Goal: Task Accomplishment & Management: Use online tool/utility

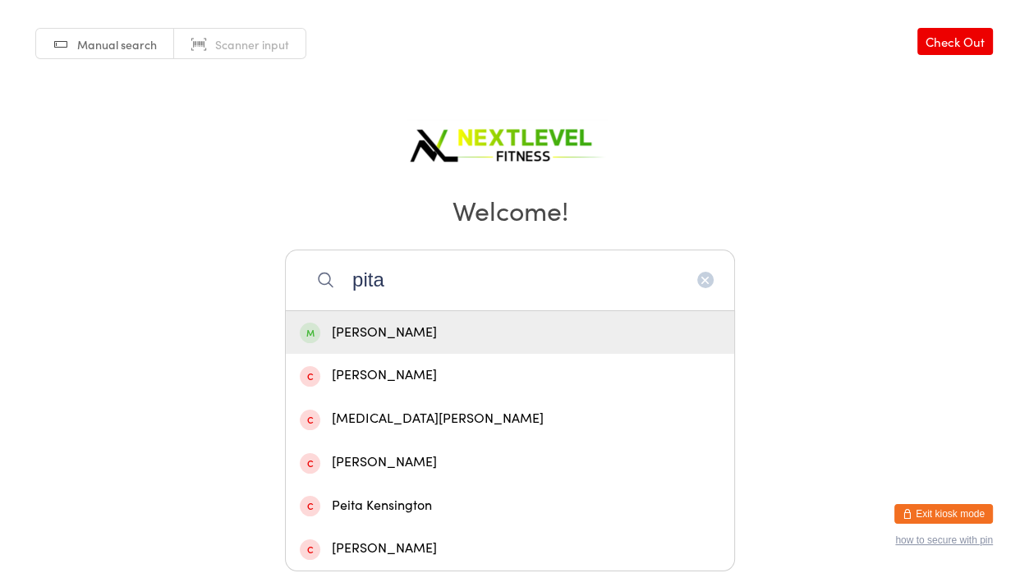
type input "pita"
click at [435, 328] on div "[PERSON_NAME]" at bounding box center [510, 333] width 421 height 22
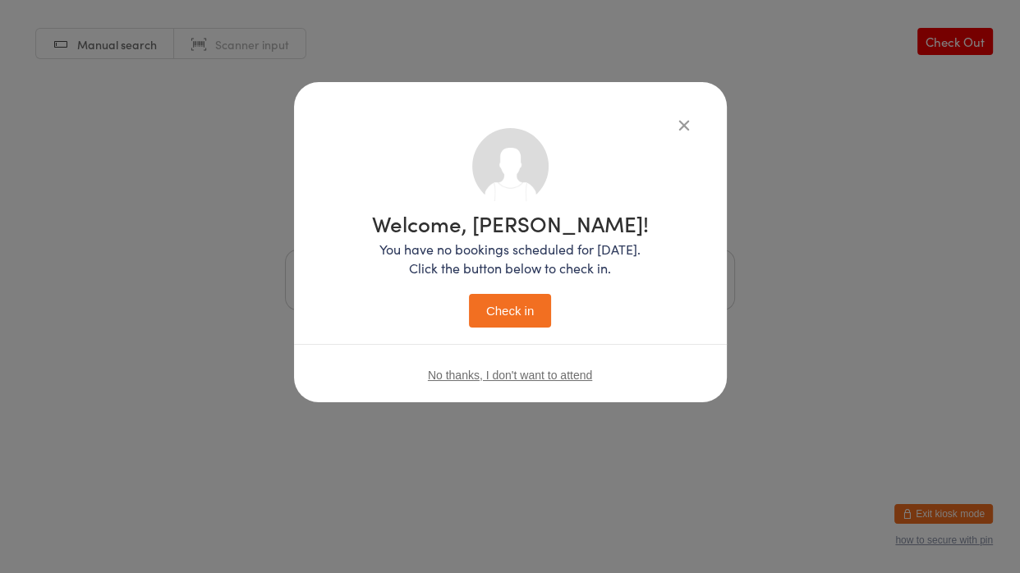
click at [528, 315] on button "Check in" at bounding box center [510, 311] width 82 height 34
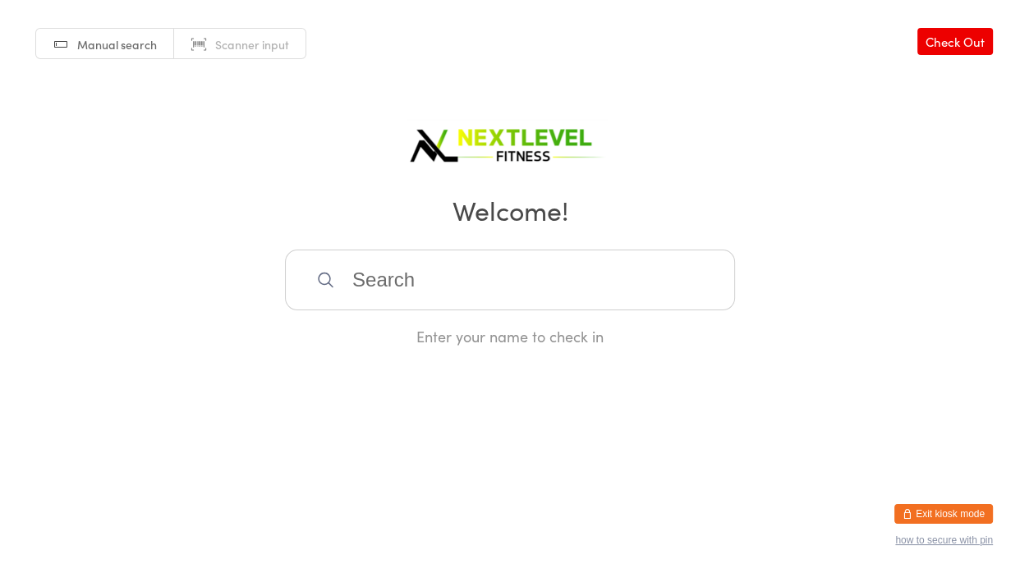
click at [448, 252] on input "search" at bounding box center [510, 280] width 450 height 61
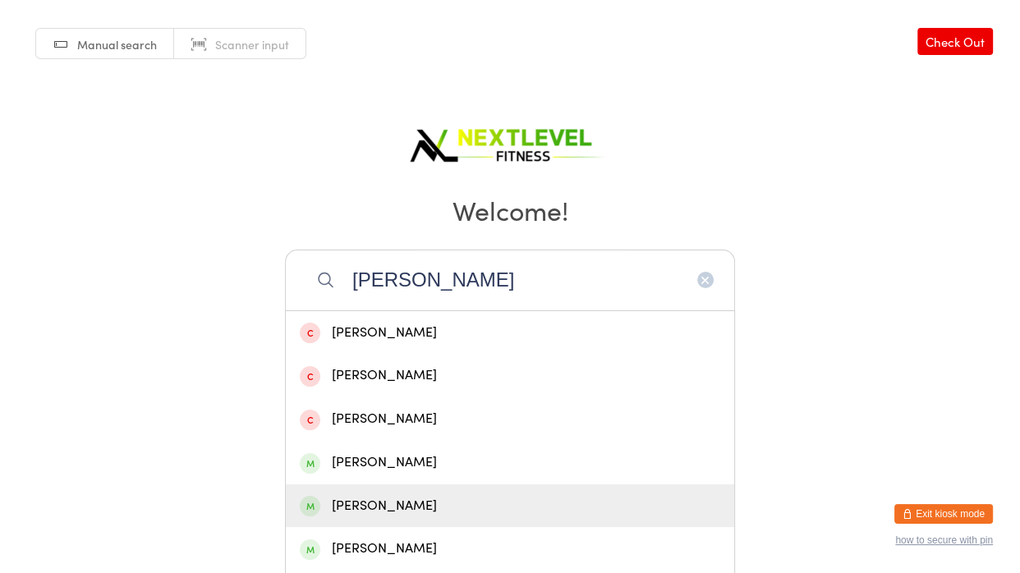
type input "[PERSON_NAME]"
click at [354, 510] on div "[PERSON_NAME]" at bounding box center [510, 506] width 421 height 22
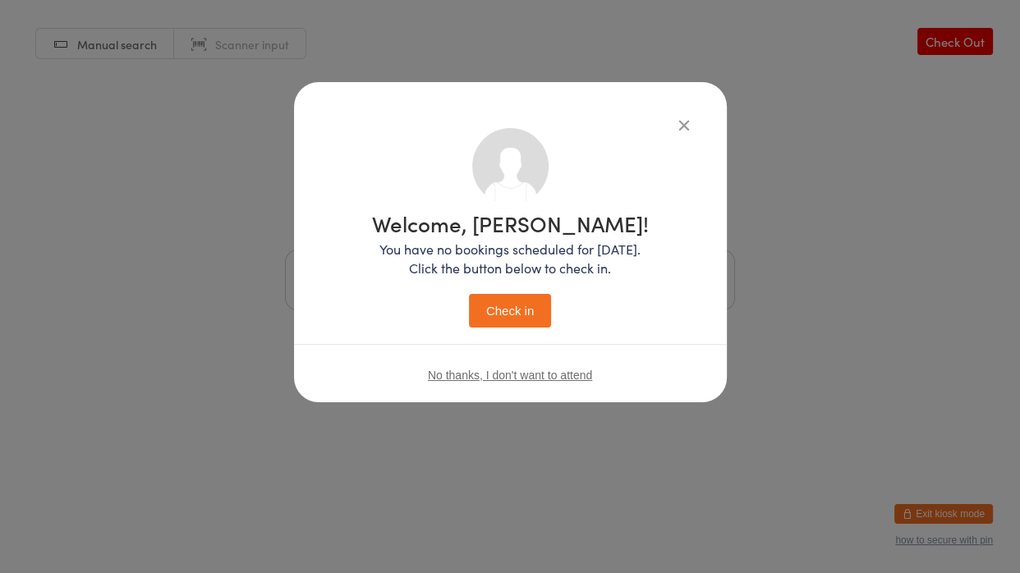
click at [508, 316] on button "Check in" at bounding box center [510, 311] width 82 height 34
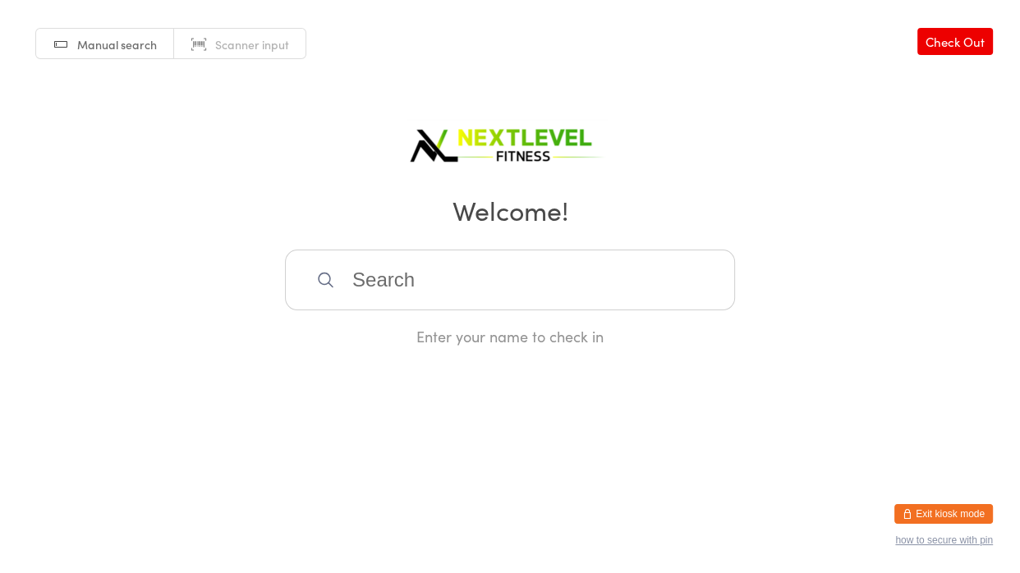
click at [389, 274] on input "search" at bounding box center [510, 280] width 450 height 61
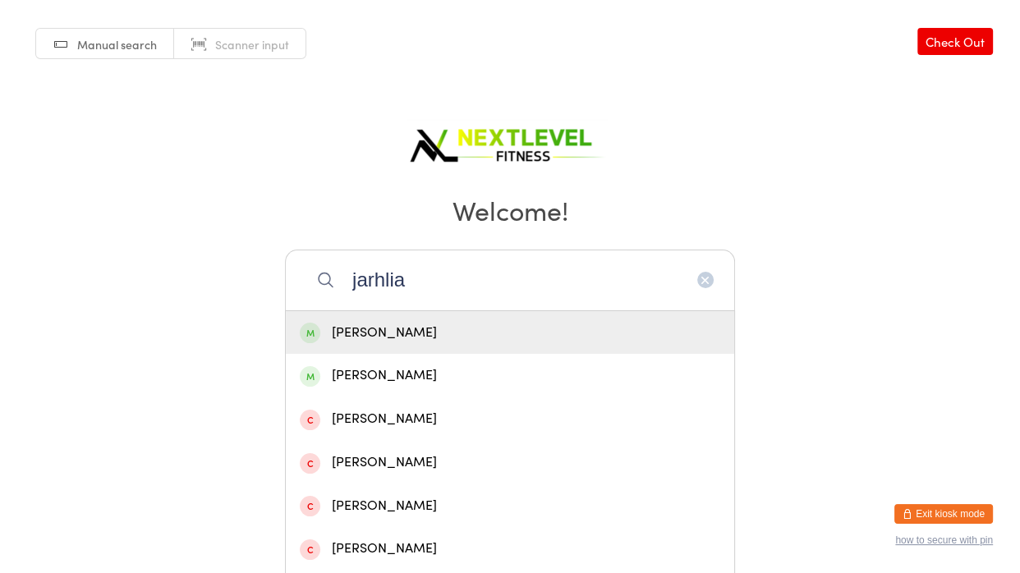
type input "jarhlia"
click at [421, 338] on div "[PERSON_NAME]" at bounding box center [510, 333] width 421 height 22
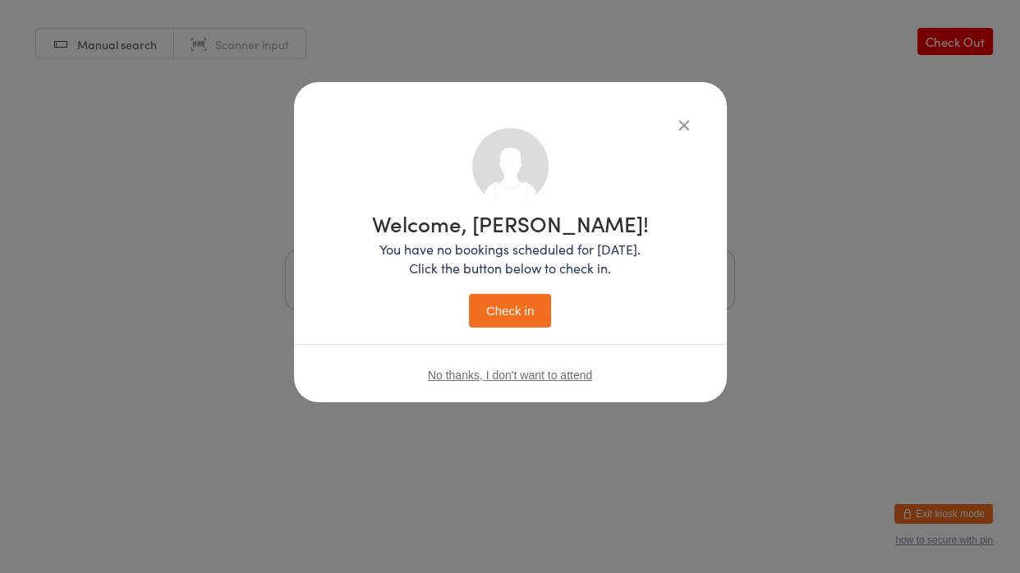
click at [538, 311] on button "Check in" at bounding box center [510, 311] width 82 height 34
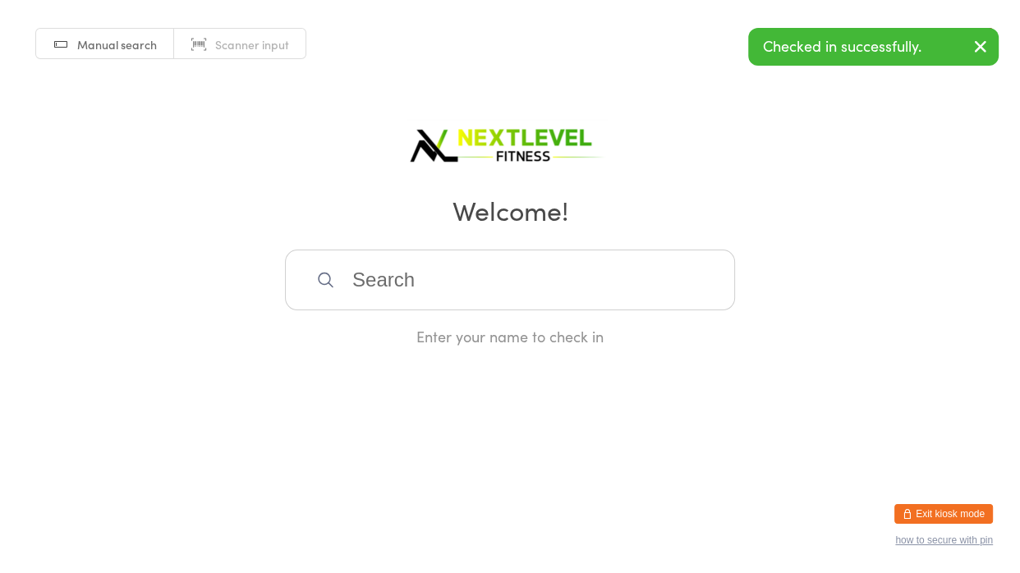
click at [500, 264] on input "search" at bounding box center [510, 280] width 450 height 61
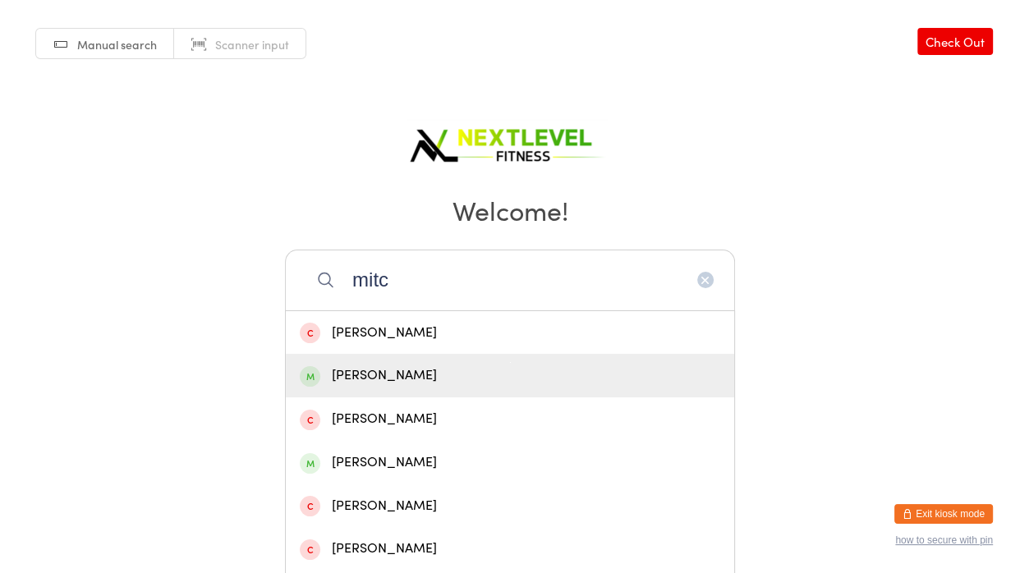
type input "mitc"
click at [461, 375] on div "[PERSON_NAME]" at bounding box center [510, 376] width 421 height 22
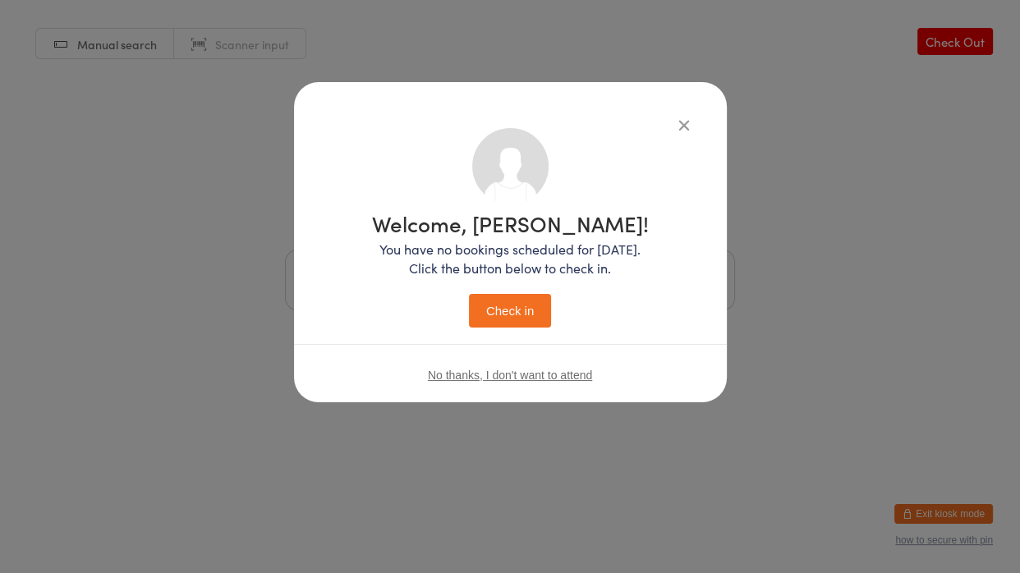
click at [522, 314] on button "Check in" at bounding box center [510, 311] width 82 height 34
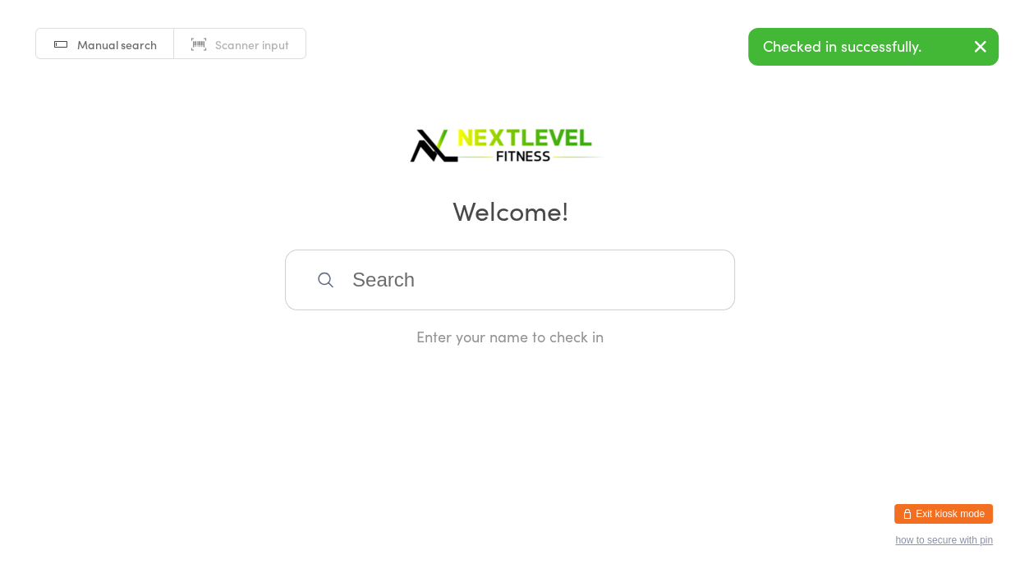
click at [476, 278] on input "search" at bounding box center [510, 280] width 450 height 61
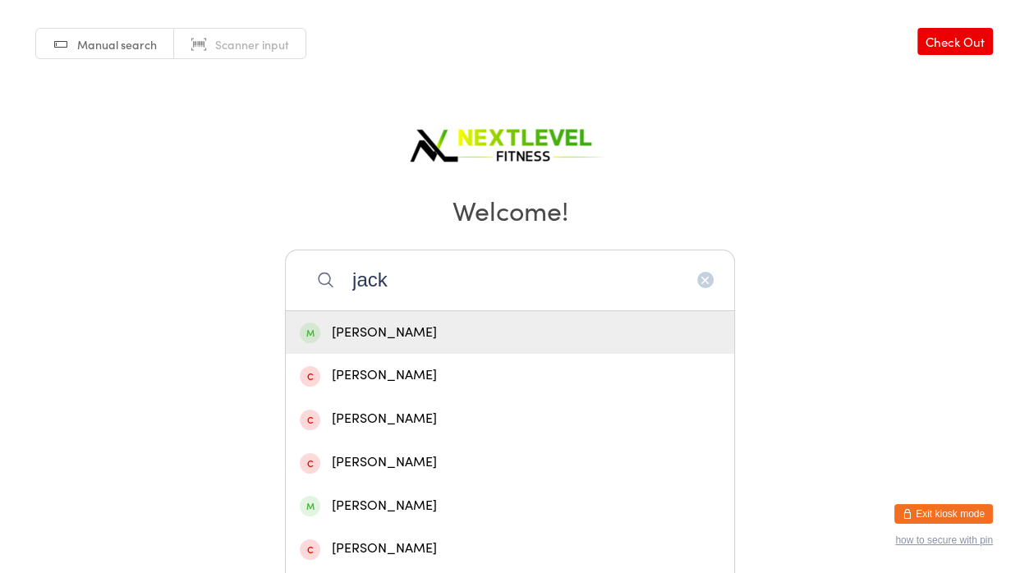
type input "jack"
click at [462, 323] on div "[PERSON_NAME]" at bounding box center [510, 333] width 421 height 22
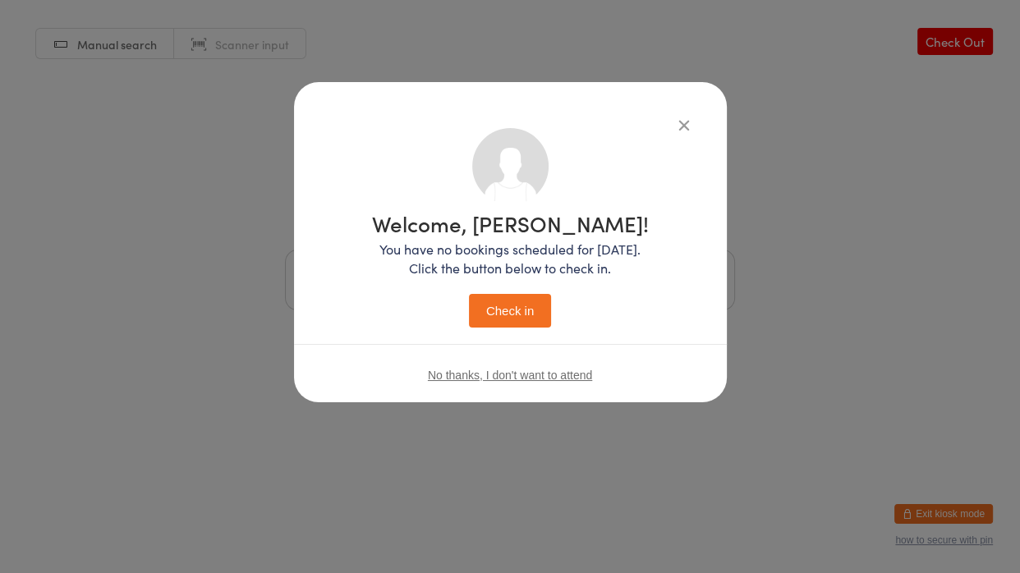
click at [502, 320] on button "Check in" at bounding box center [510, 311] width 82 height 34
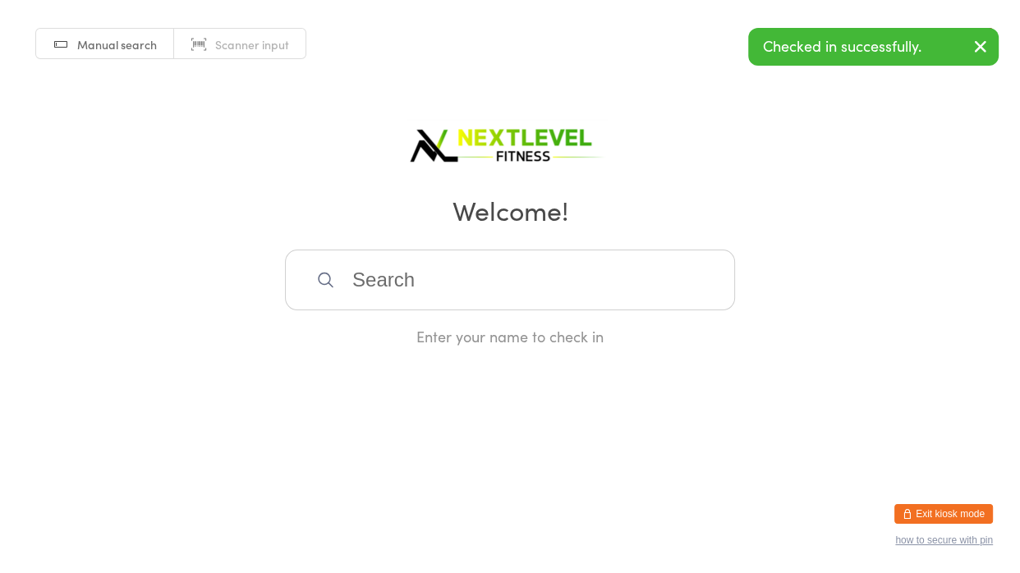
click at [504, 274] on input "search" at bounding box center [510, 280] width 450 height 61
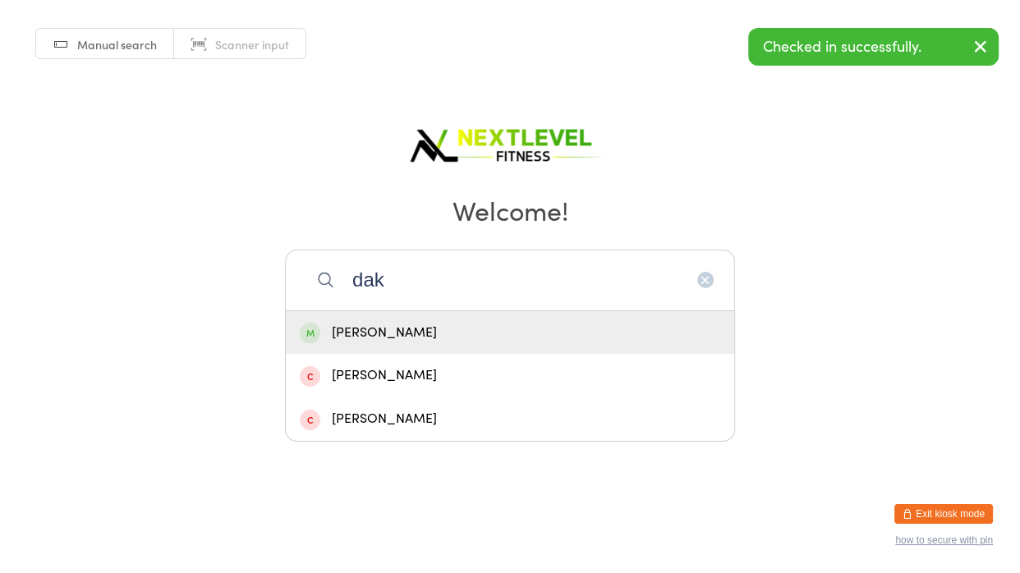
type input "dak"
click at [483, 311] on div "[PERSON_NAME]" at bounding box center [510, 333] width 449 height 44
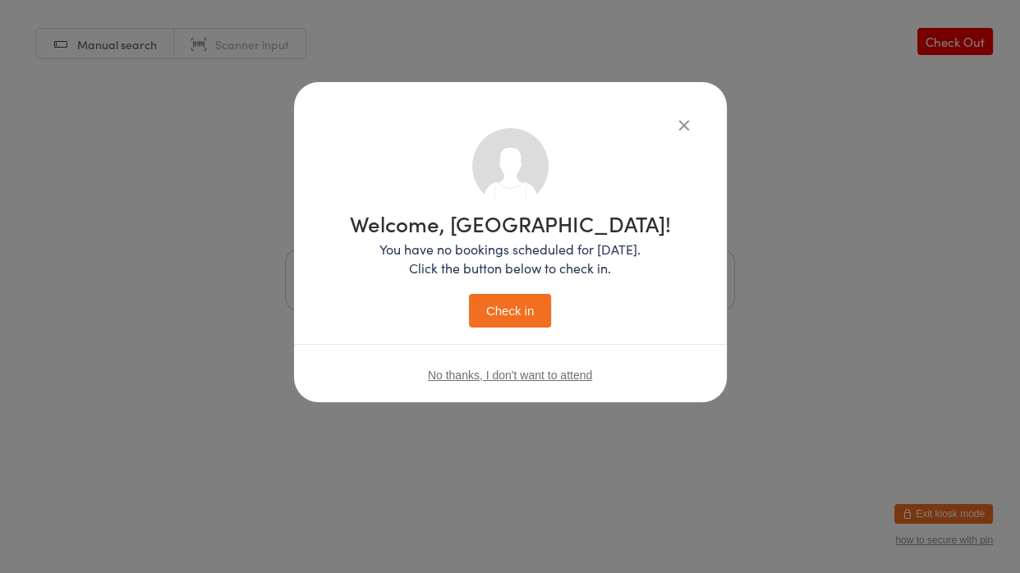
click at [539, 298] on button "Check in" at bounding box center [510, 311] width 82 height 34
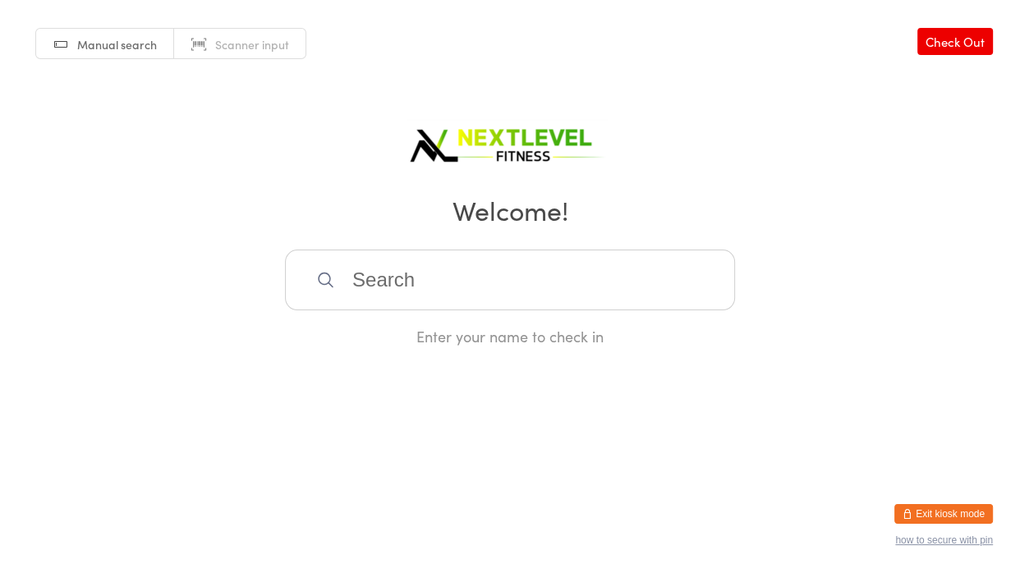
click at [356, 283] on input "search" at bounding box center [510, 280] width 450 height 61
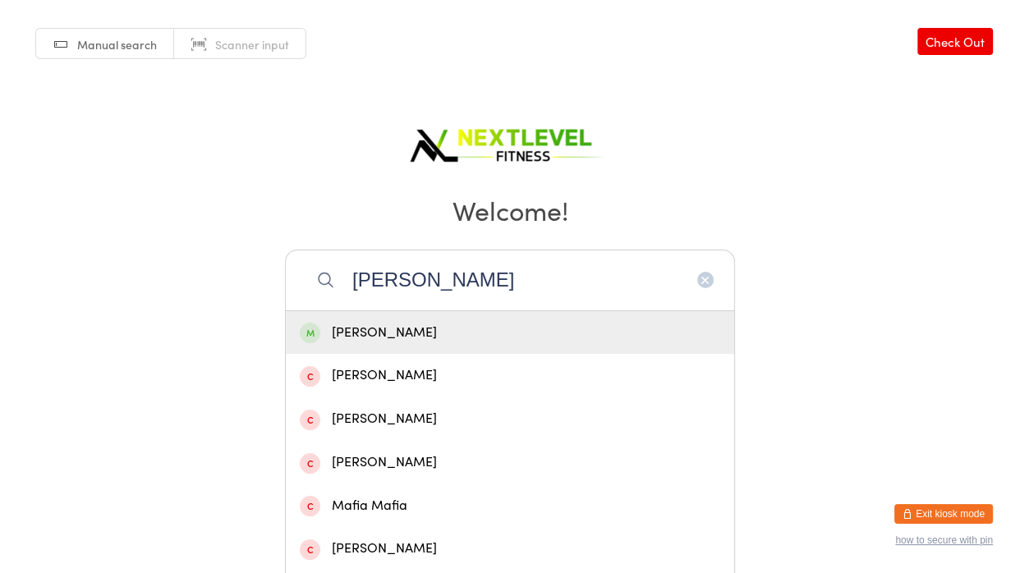
type input "[PERSON_NAME]"
click at [357, 331] on div "[PERSON_NAME]" at bounding box center [510, 333] width 421 height 22
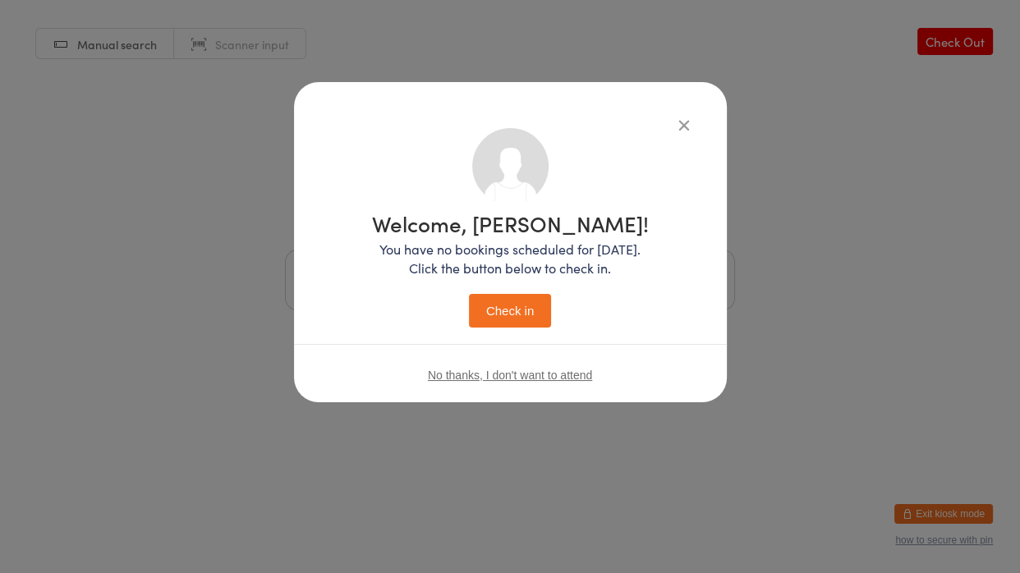
click at [493, 308] on button "Check in" at bounding box center [510, 311] width 82 height 34
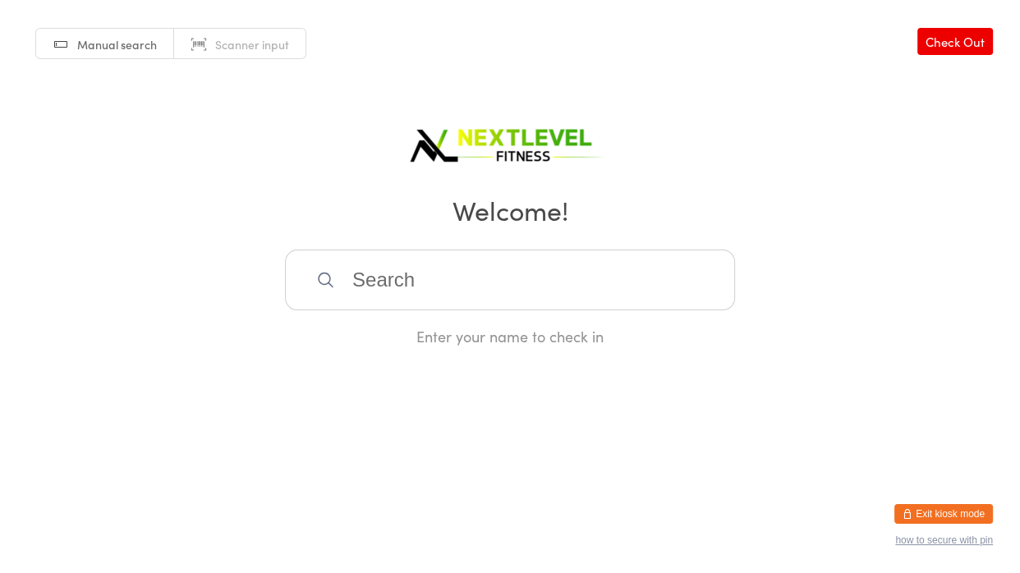
click at [493, 308] on input "search" at bounding box center [510, 280] width 450 height 61
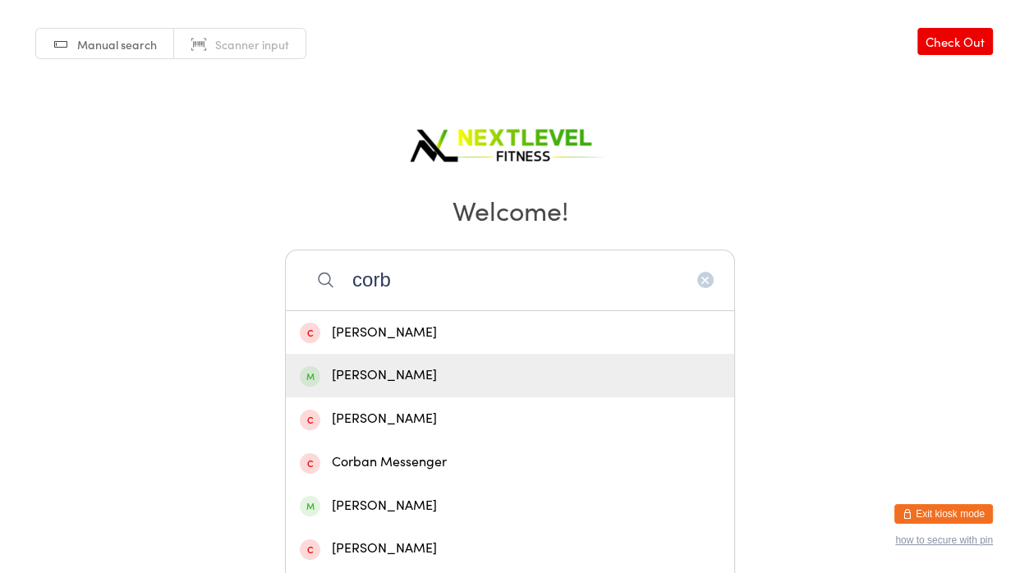
type input "corb"
click at [483, 379] on div "[PERSON_NAME]" at bounding box center [510, 376] width 421 height 22
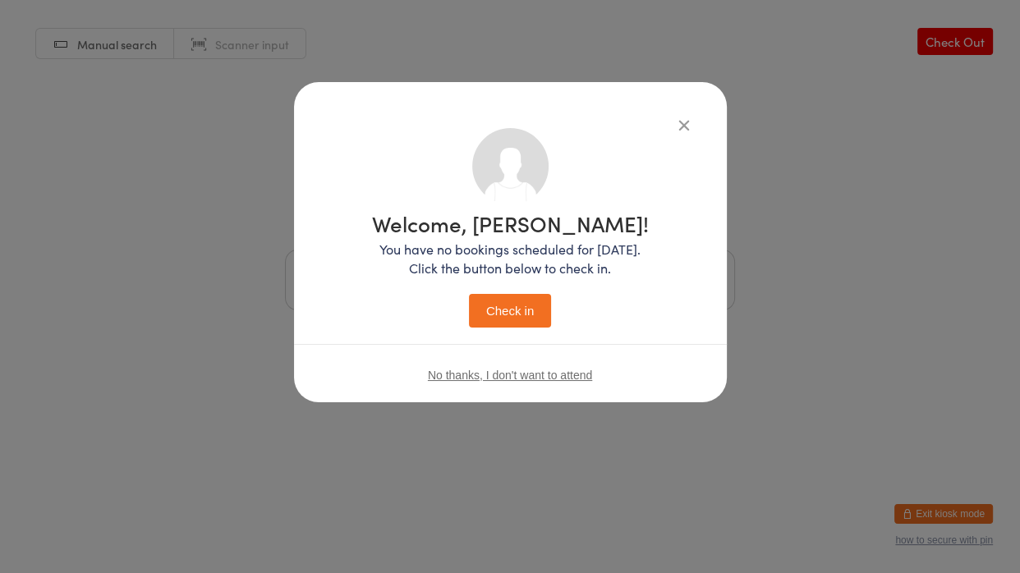
click at [523, 315] on button "Check in" at bounding box center [510, 311] width 82 height 34
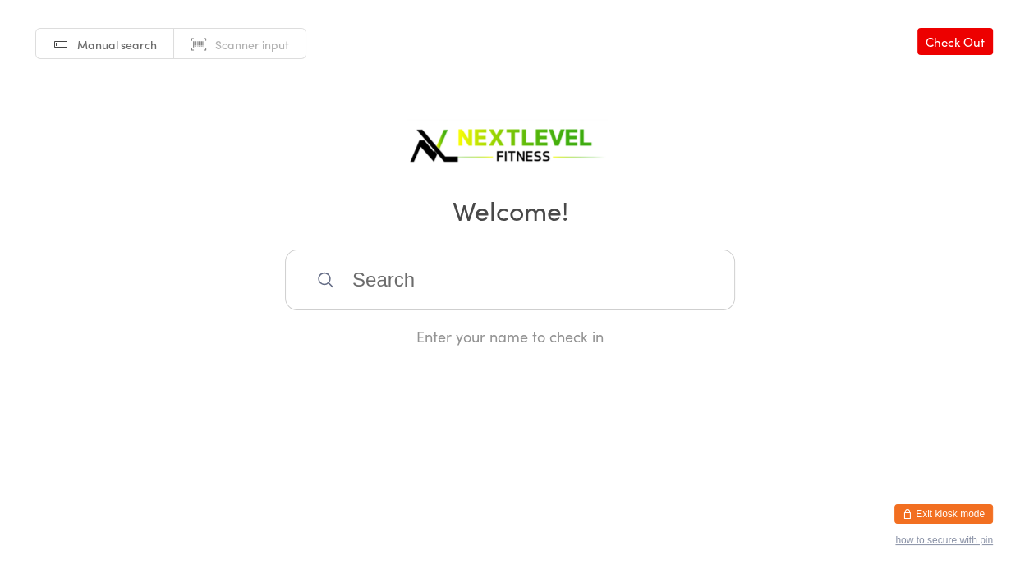
click at [346, 280] on input "search" at bounding box center [510, 280] width 450 height 61
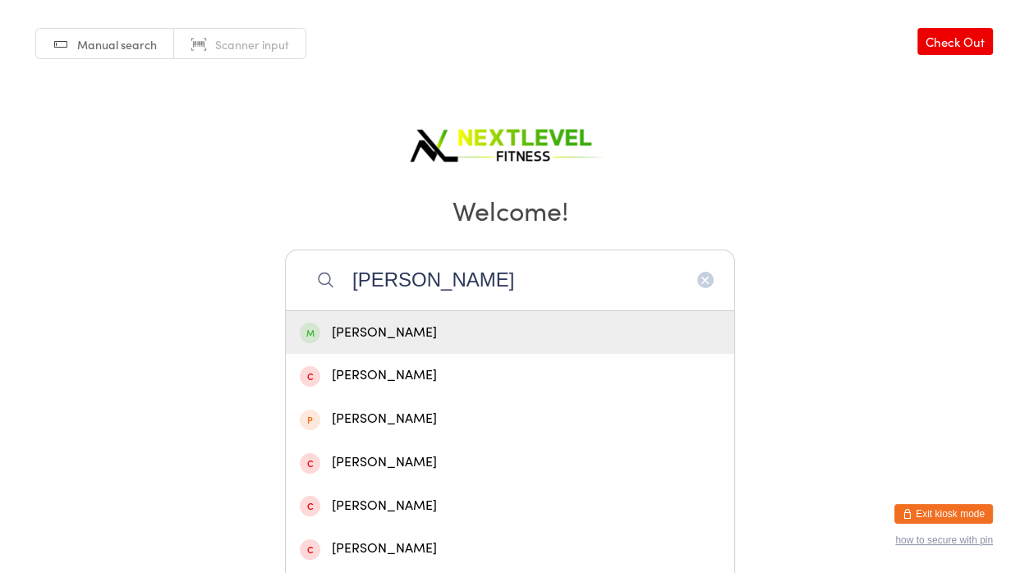
type input "[PERSON_NAME]"
click at [358, 328] on div "[PERSON_NAME]" at bounding box center [510, 333] width 421 height 22
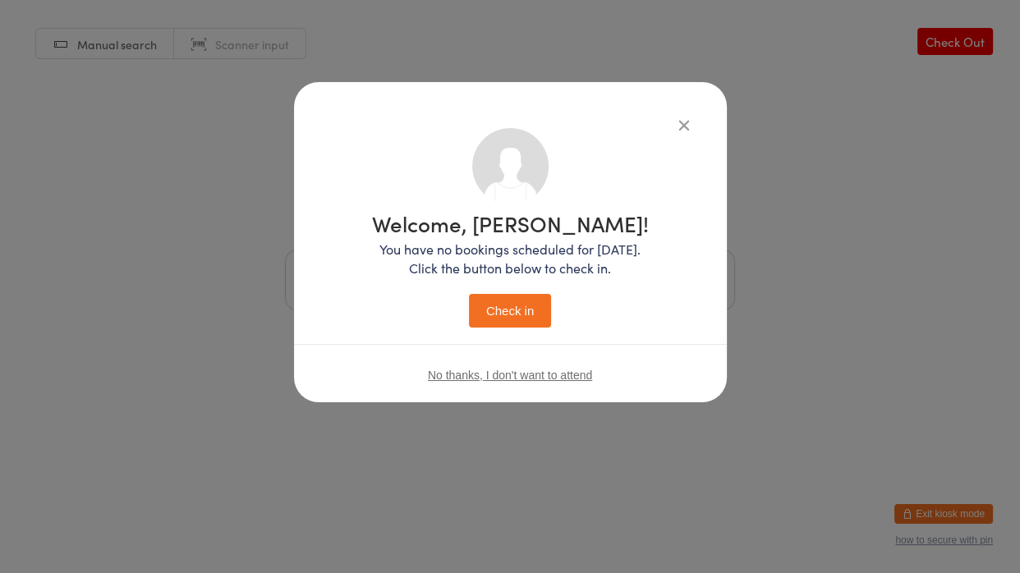
click at [493, 303] on button "Check in" at bounding box center [510, 311] width 82 height 34
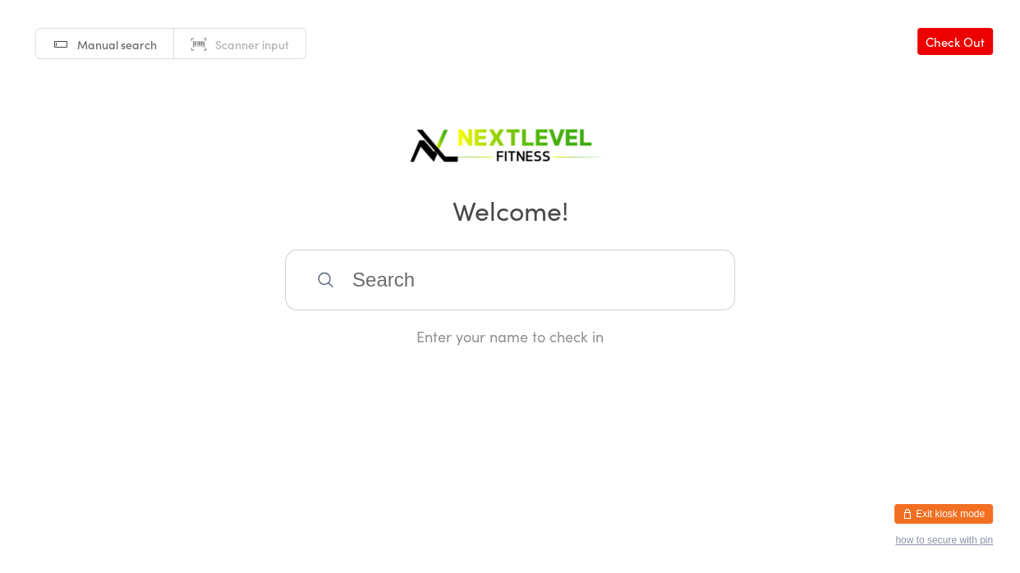
click at [559, 265] on input "search" at bounding box center [510, 280] width 450 height 61
type input "[PERSON_NAME]"
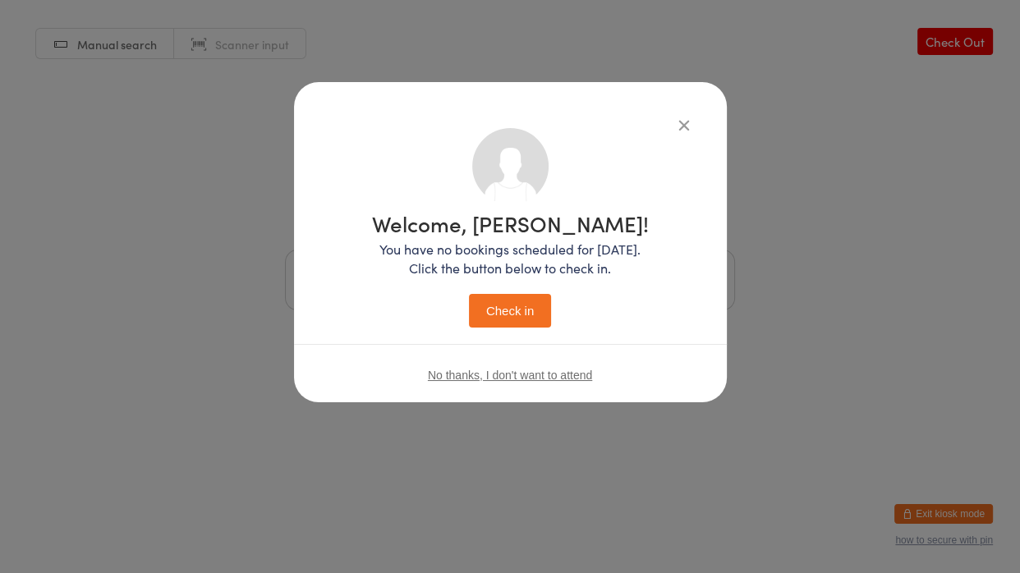
click at [531, 319] on button "Check in" at bounding box center [510, 311] width 82 height 34
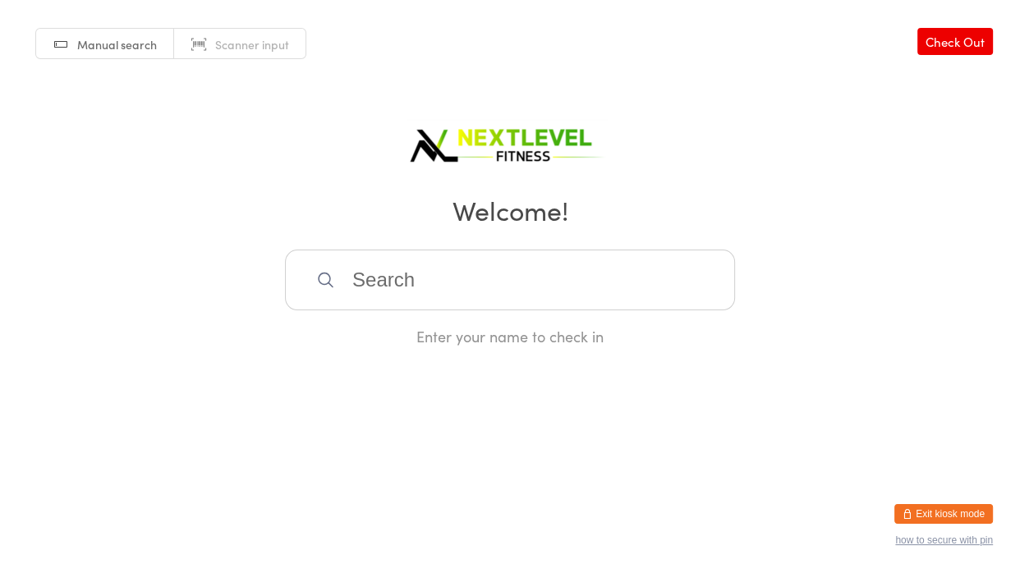
click at [361, 277] on input "search" at bounding box center [510, 280] width 450 height 61
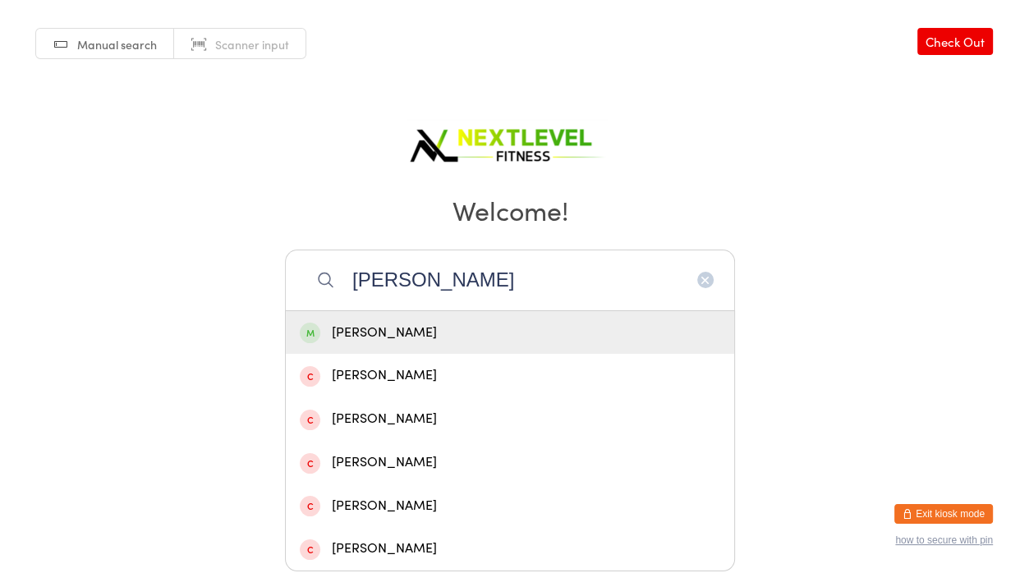
type input "[PERSON_NAME]"
click at [362, 338] on div "[PERSON_NAME]" at bounding box center [510, 333] width 421 height 22
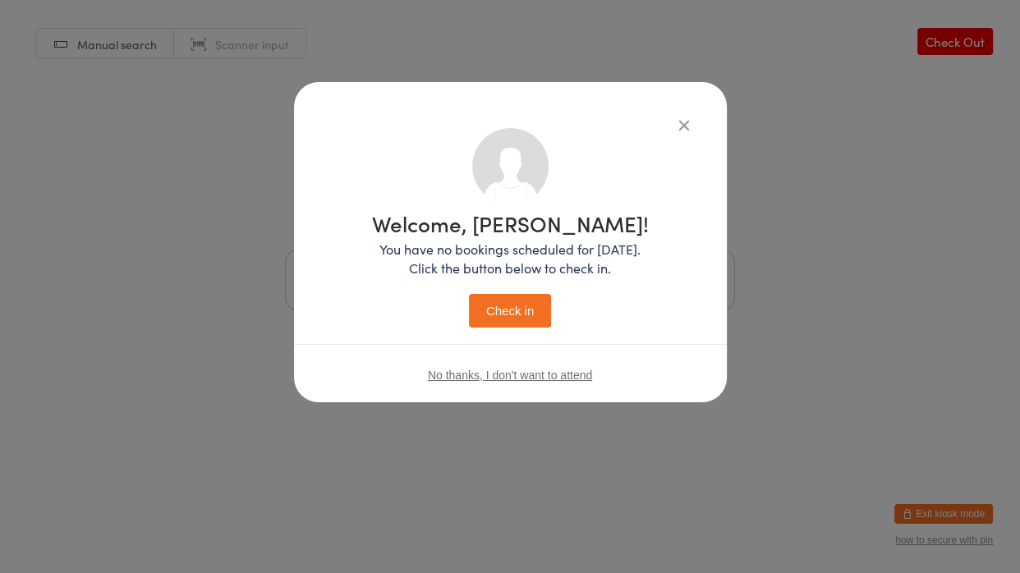
click at [530, 308] on button "Check in" at bounding box center [510, 311] width 82 height 34
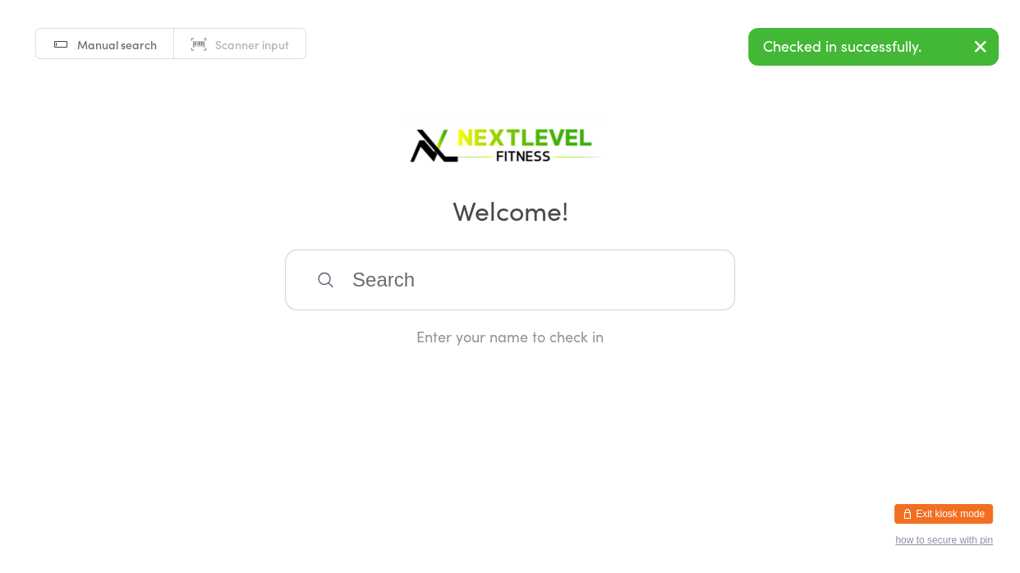
click at [536, 272] on input "search" at bounding box center [510, 280] width 450 height 61
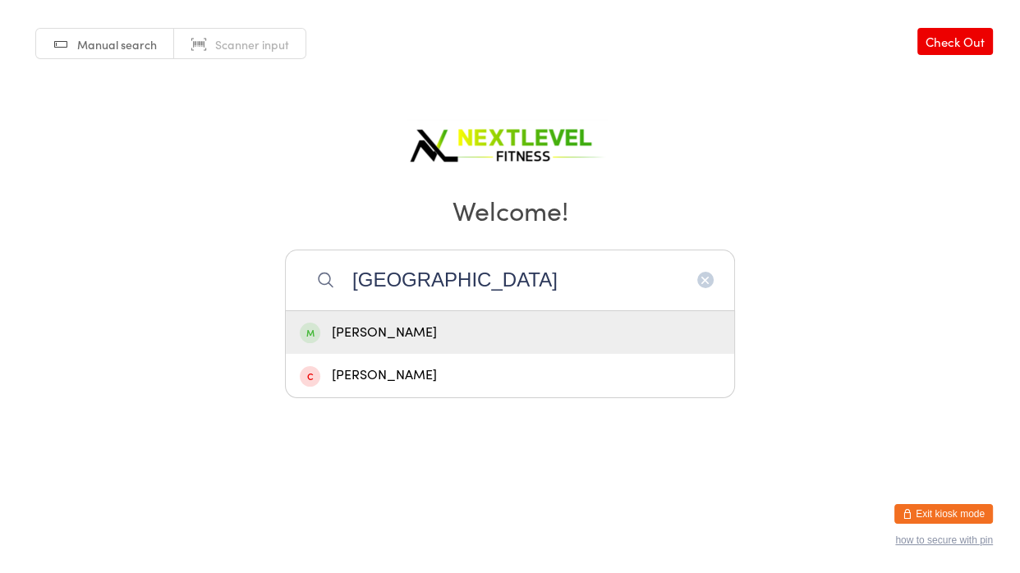
type input "[GEOGRAPHIC_DATA]"
click at [508, 327] on div "[PERSON_NAME]" at bounding box center [510, 333] width 421 height 22
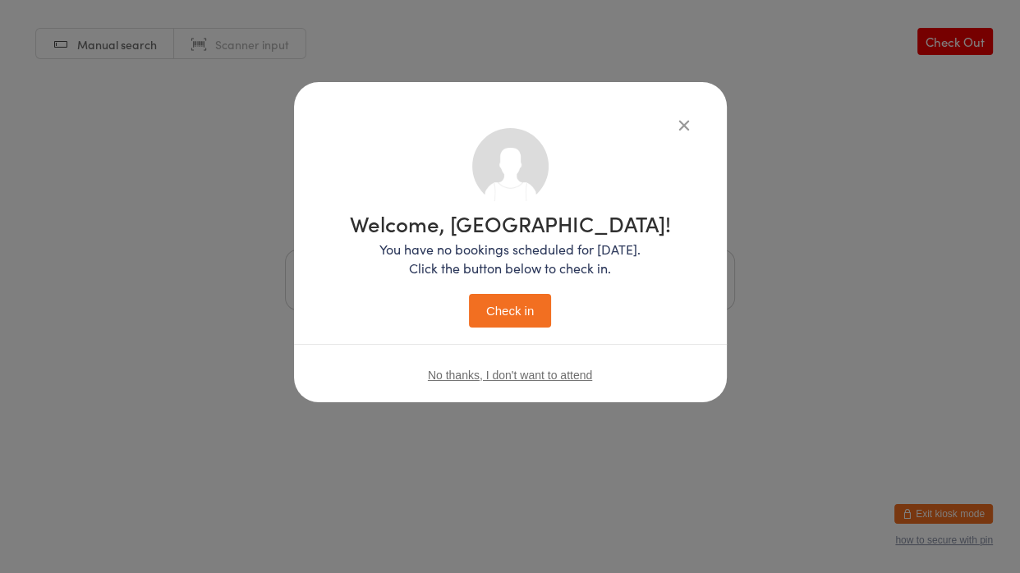
click at [508, 327] on button "Check in" at bounding box center [510, 311] width 82 height 34
